Goal: Check status: Check status

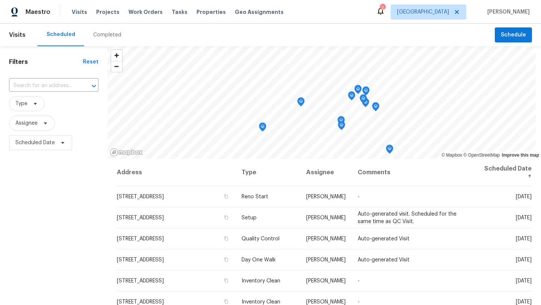
click at [103, 35] on div "Completed" at bounding box center [107, 35] width 28 height 8
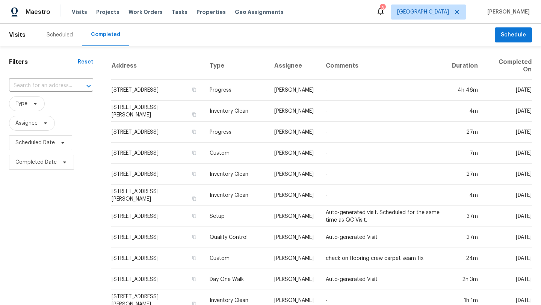
click at [63, 35] on div "Scheduled" at bounding box center [60, 35] width 26 height 8
